Goal: Navigation & Orientation: Understand site structure

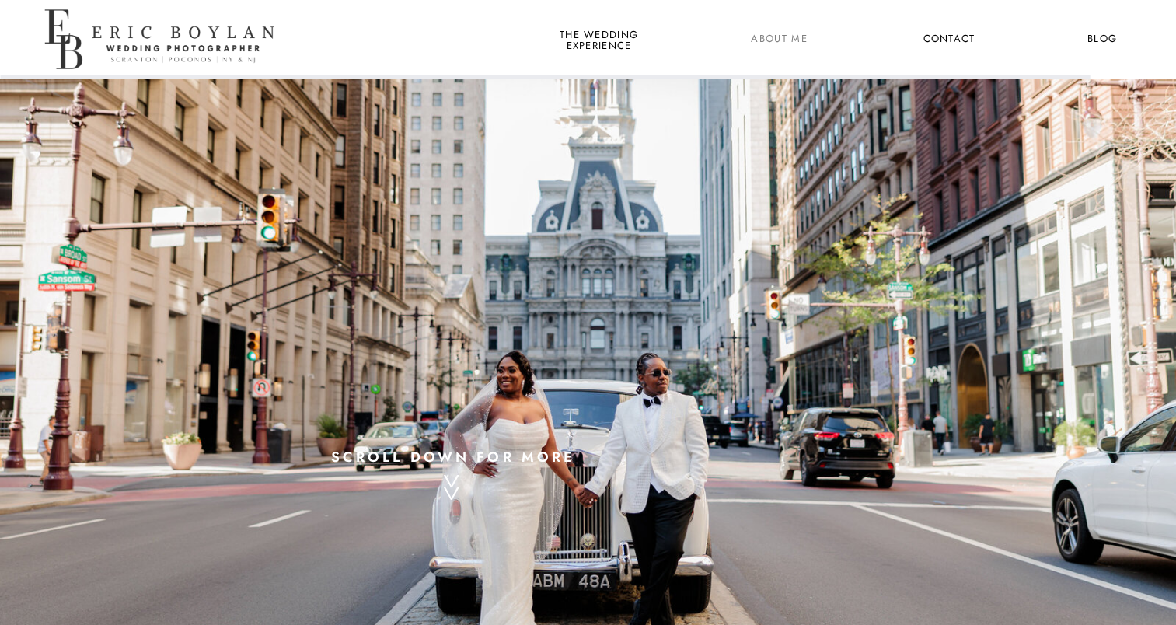
click at [769, 40] on nav "About Me" at bounding box center [778, 40] width 75 height 20
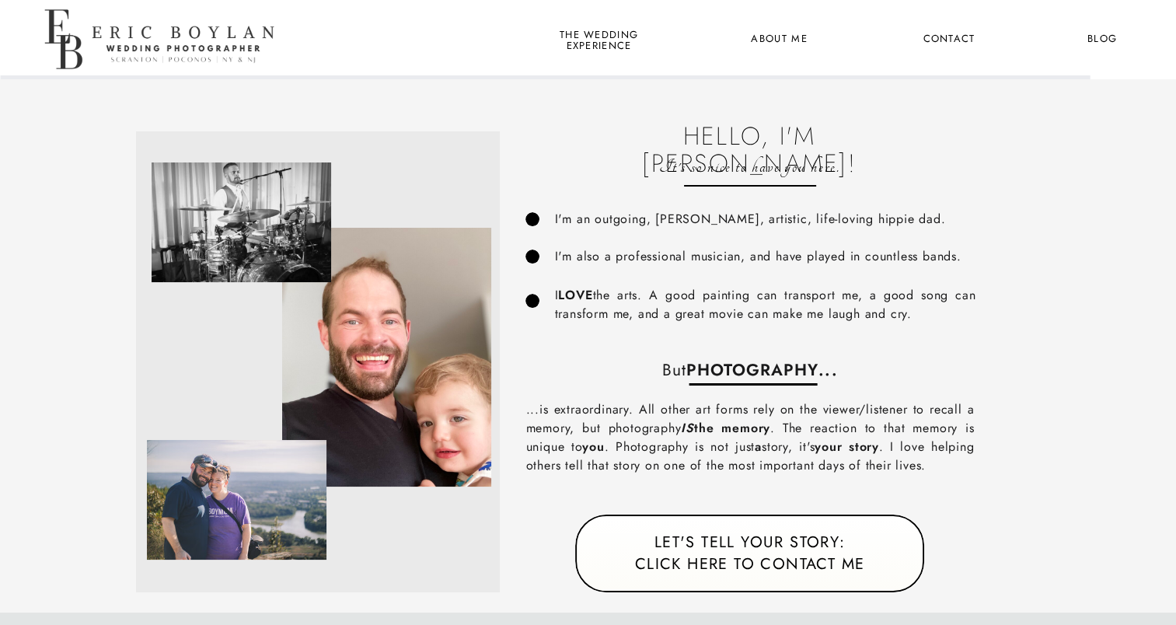
click at [587, 33] on nav "the wedding experience" at bounding box center [598, 40] width 85 height 20
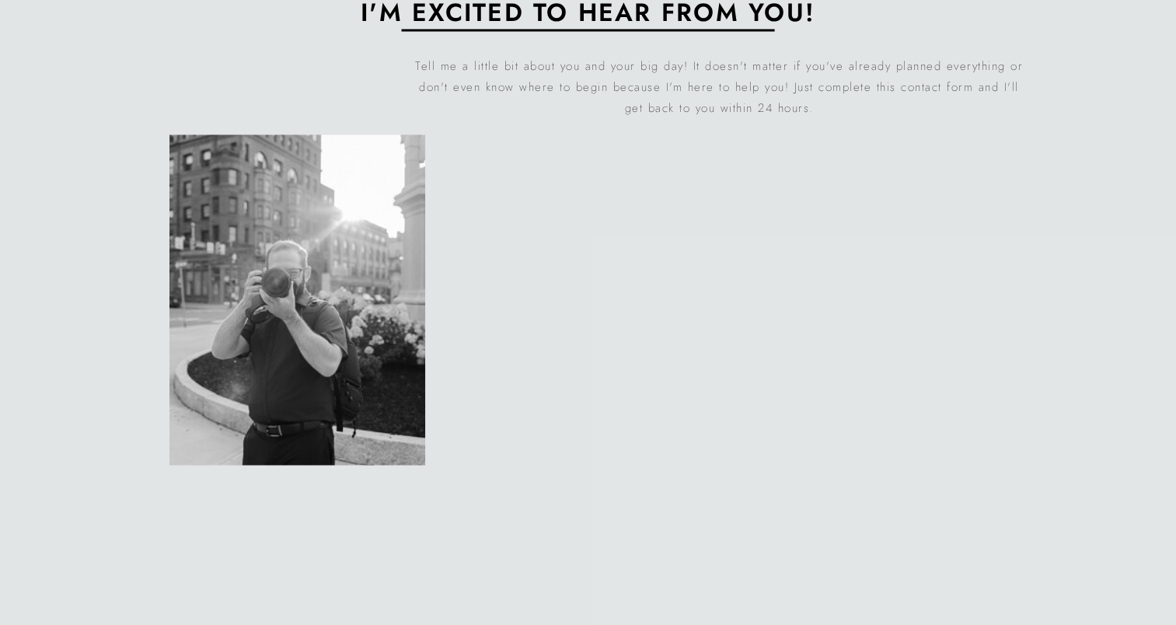
scroll to position [8454, 0]
